Goal: Check status: Check status

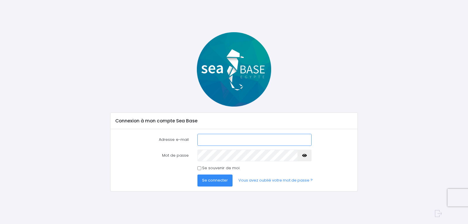
type input "[EMAIL_ADDRESS][DOMAIN_NAME]"
click at [227, 142] on input "capsulisa@gmail.com" at bounding box center [254, 140] width 114 height 12
click at [217, 178] on span "Se connecter" at bounding box center [215, 180] width 26 height 6
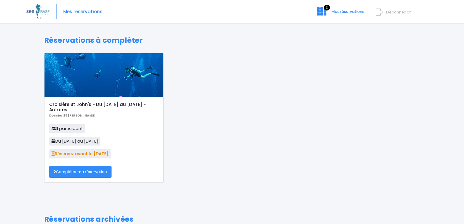
click at [94, 153] on span "Réservez avant le 11/08/25" at bounding box center [79, 153] width 61 height 9
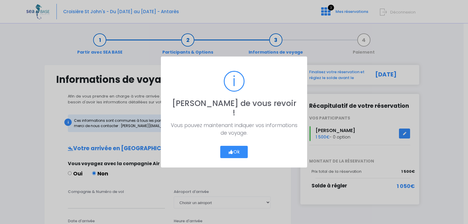
click at [235, 147] on button "Ok" at bounding box center [233, 152] width 27 height 12
